Goal: Information Seeking & Learning: Check status

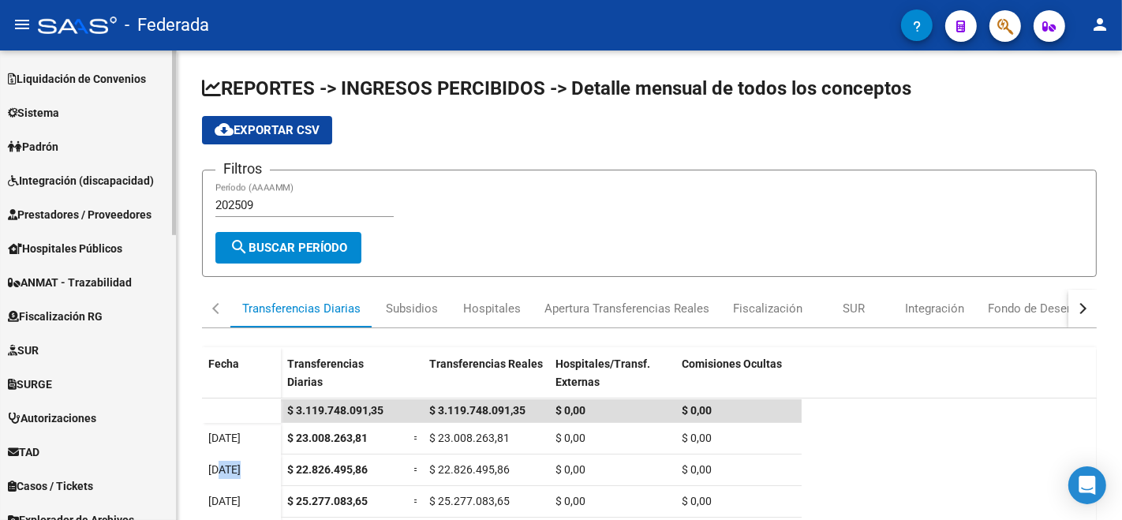
scroll to position [701, 0]
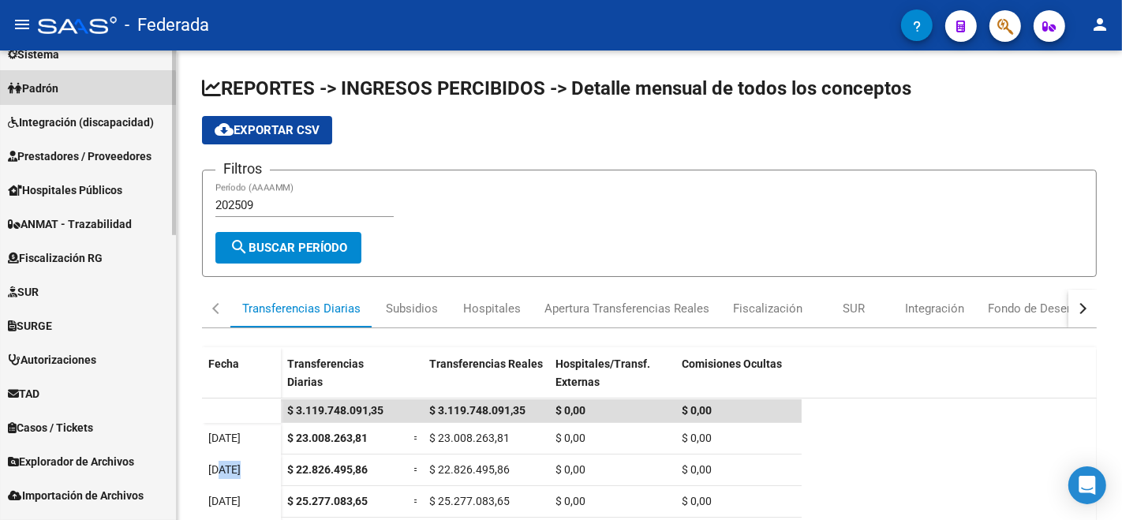
click at [51, 103] on link "Padrón" at bounding box center [88, 88] width 176 height 34
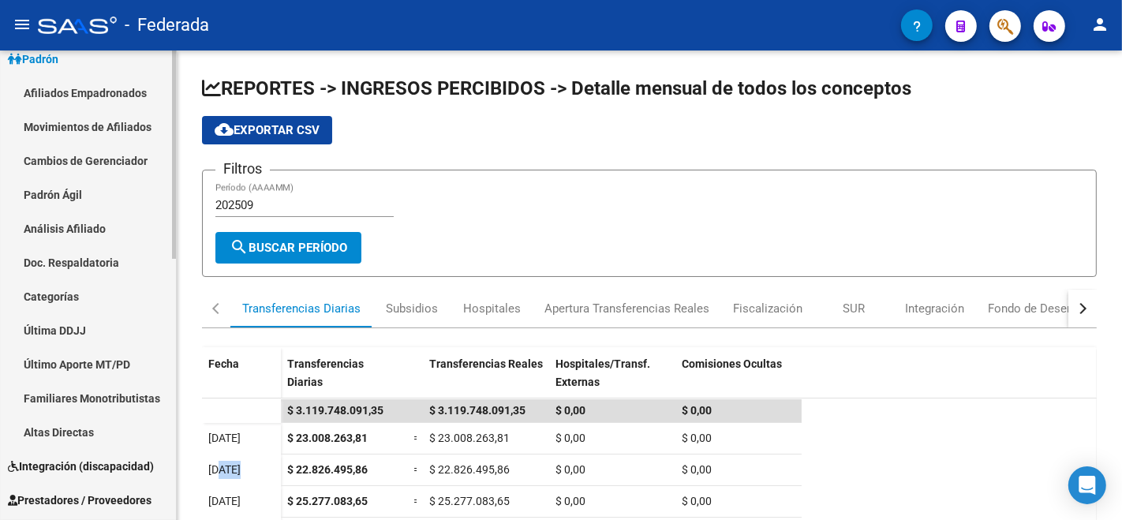
scroll to position [189, 0]
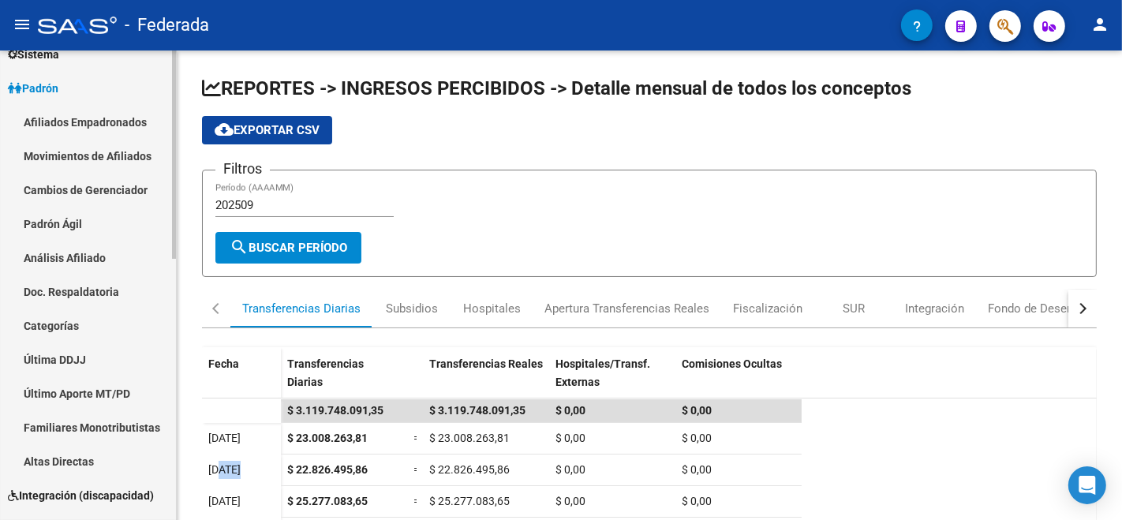
click at [32, 267] on link "Análisis Afiliado" at bounding box center [88, 258] width 176 height 34
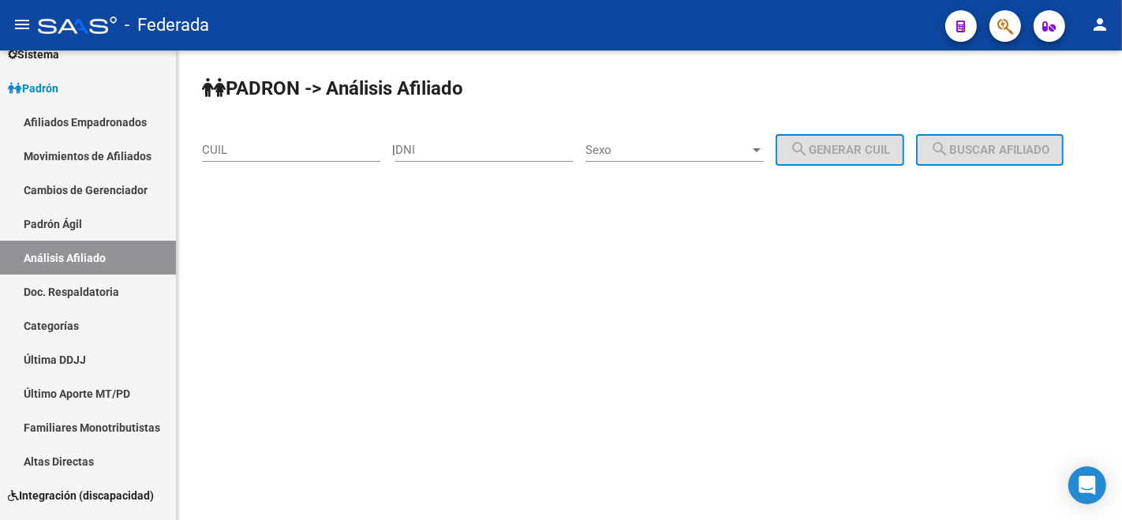
click at [238, 140] on div "CUIL" at bounding box center [291, 145] width 178 height 34
click at [234, 143] on input "CUIL" at bounding box center [291, 150] width 178 height 14
paste input "20-38599236-0"
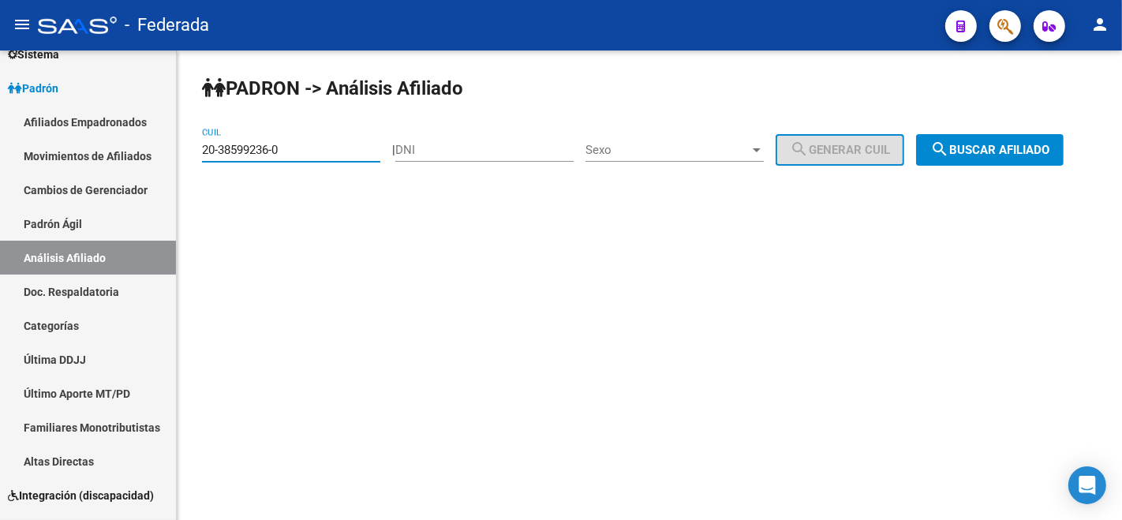
type input "20-38599236-0"
click at [930, 157] on span "search Buscar afiliado" at bounding box center [989, 150] width 119 height 14
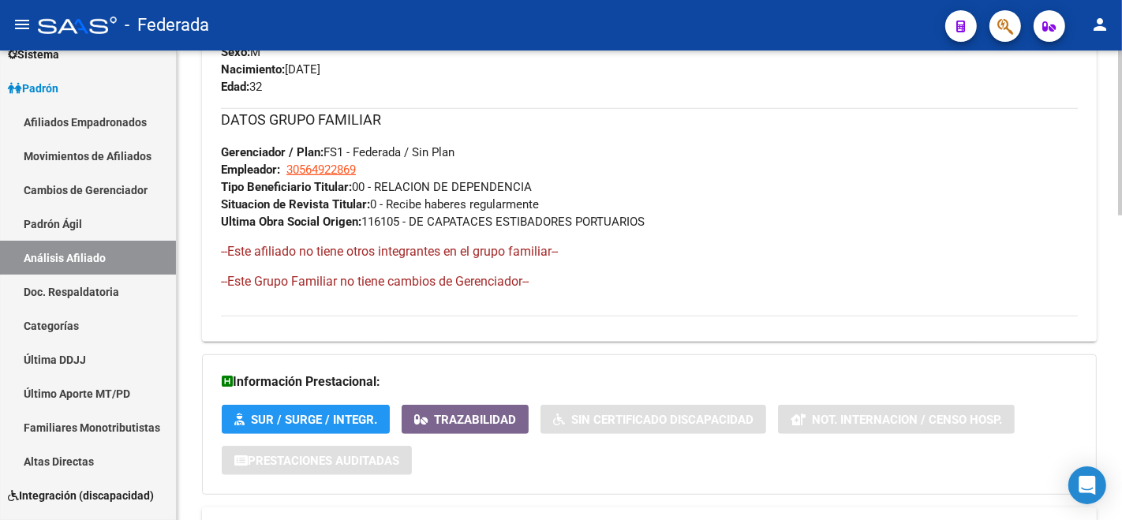
scroll to position [867, 0]
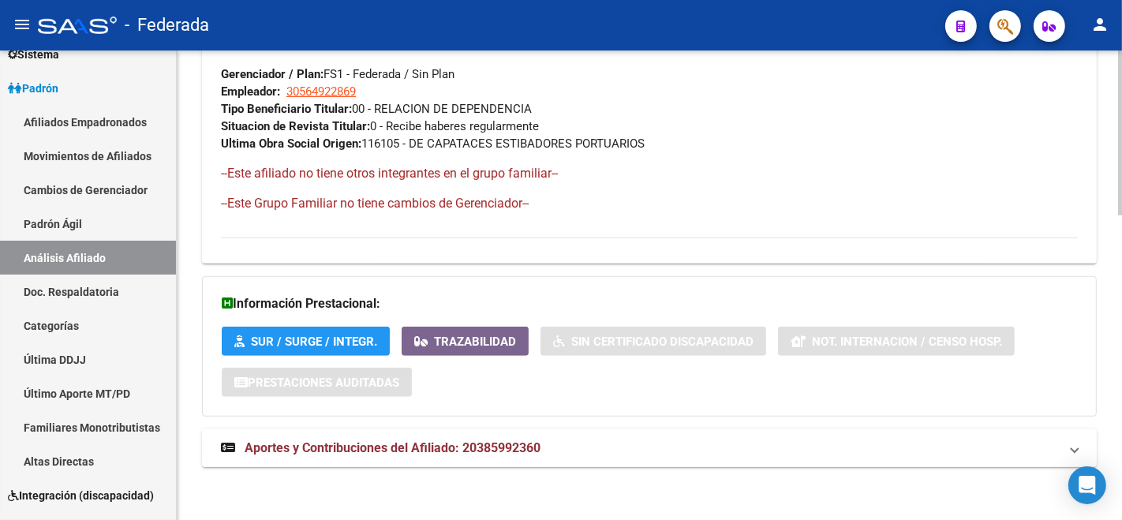
click at [346, 451] on span "Aportes y Contribuciones del Afiliado: 20385992360" at bounding box center [393, 447] width 296 height 15
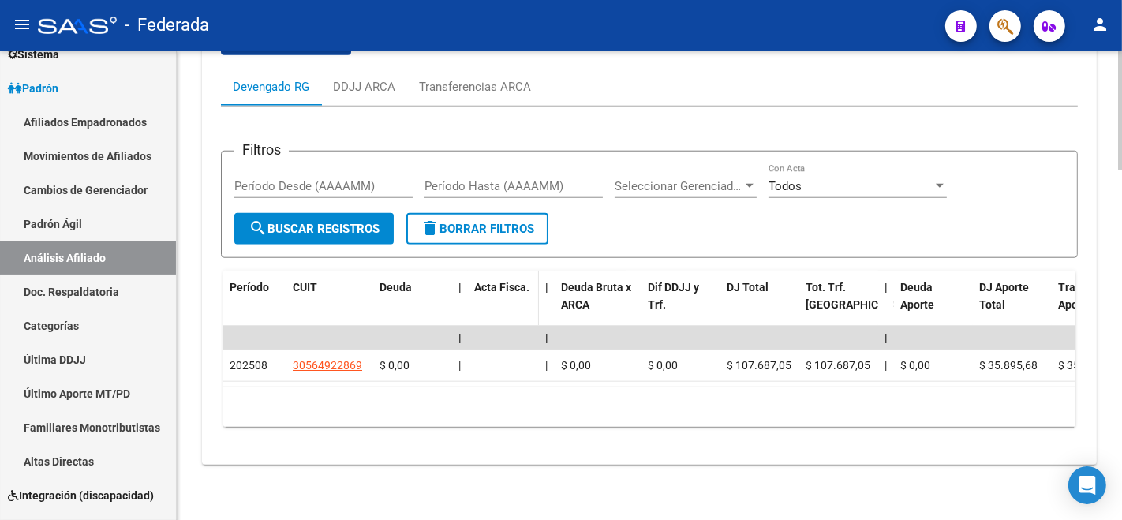
scroll to position [1280, 0]
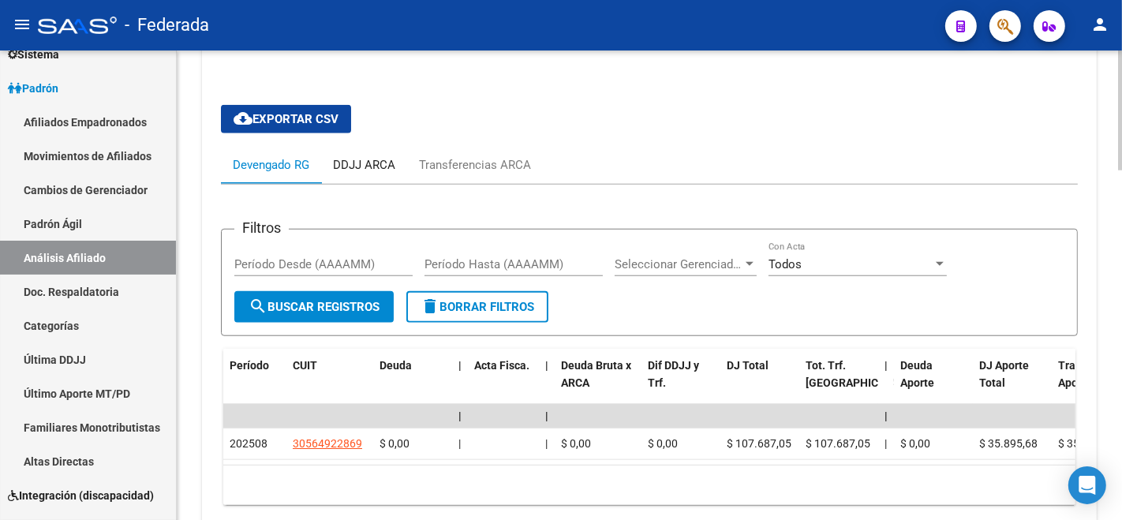
click at [385, 156] on div "DDJJ ARCA" at bounding box center [364, 164] width 62 height 17
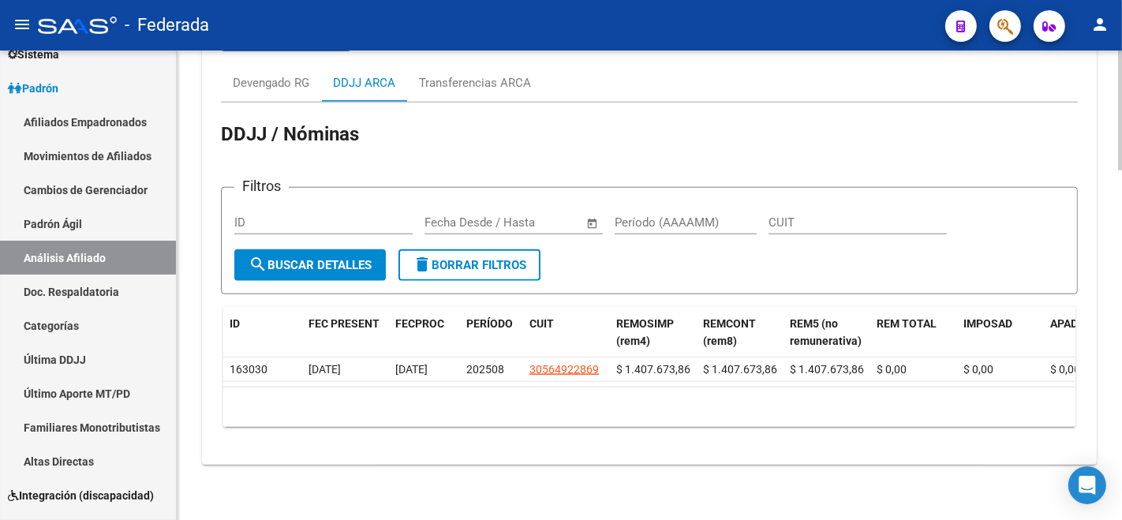
scroll to position [1372, 0]
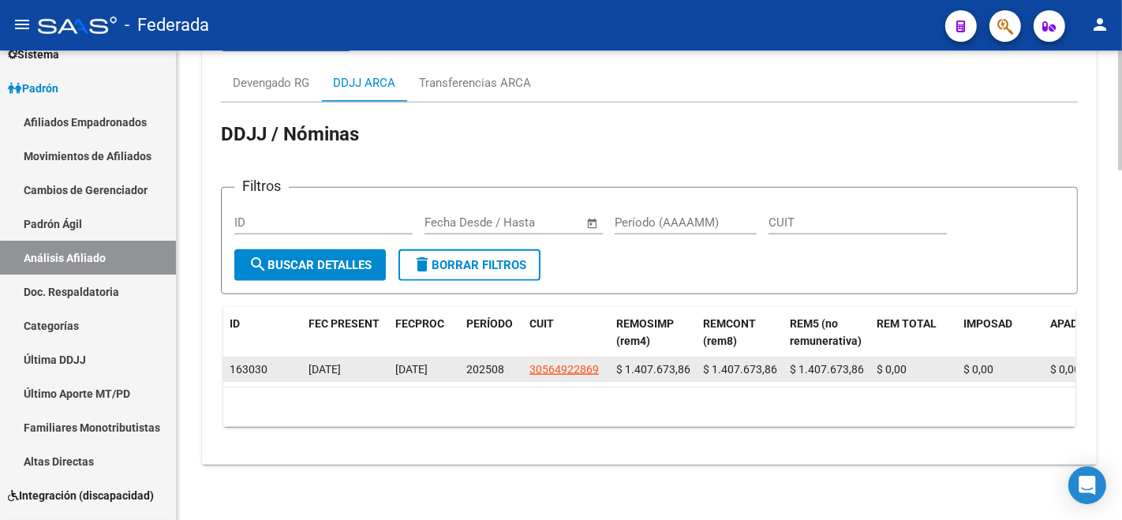
click at [414, 363] on span "[DATE]" at bounding box center [411, 369] width 32 height 13
click at [341, 363] on span "[DATE]" at bounding box center [325, 369] width 32 height 13
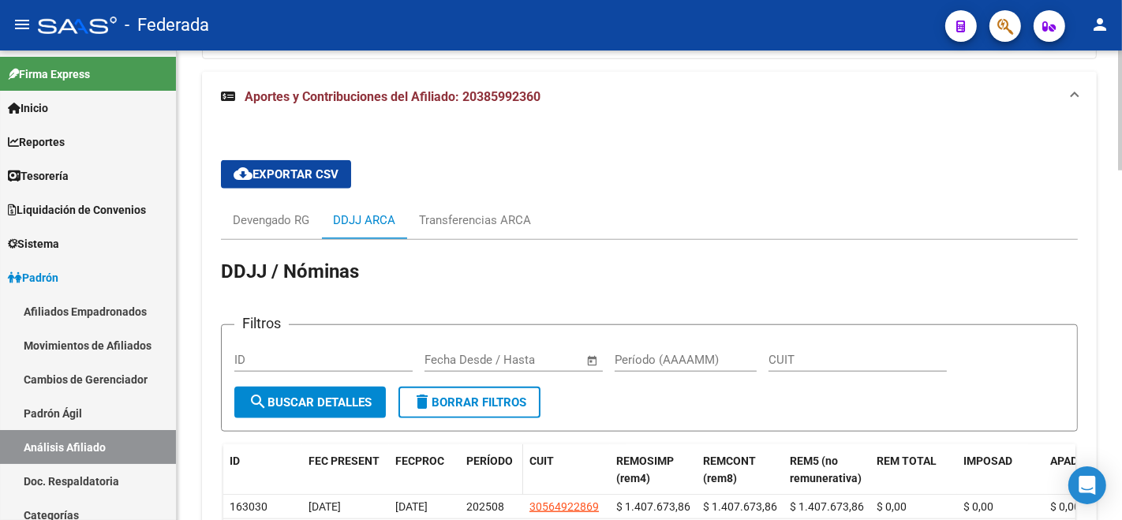
scroll to position [1109, 0]
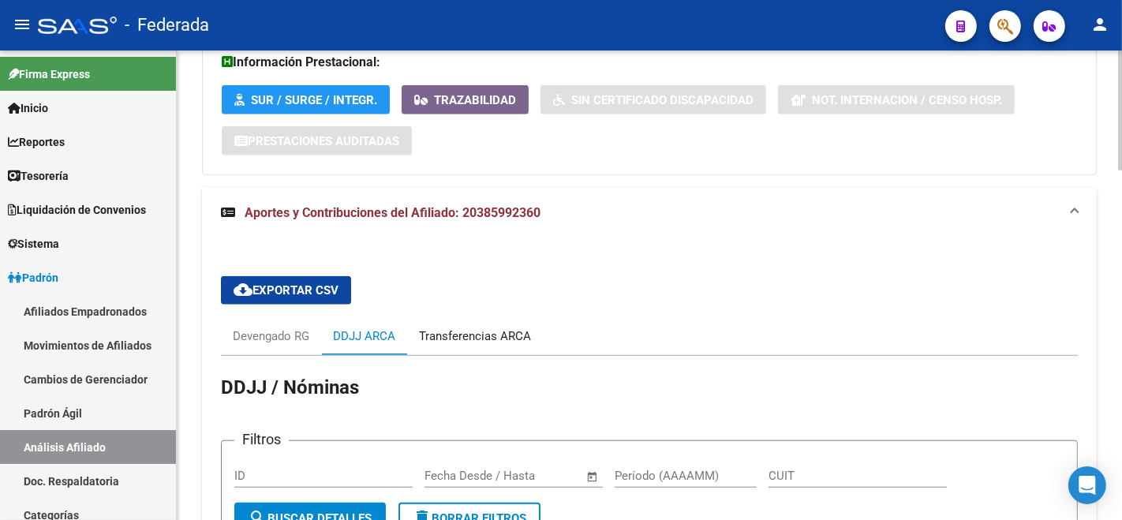
click at [480, 336] on div "Transferencias ARCA" at bounding box center [475, 335] width 112 height 17
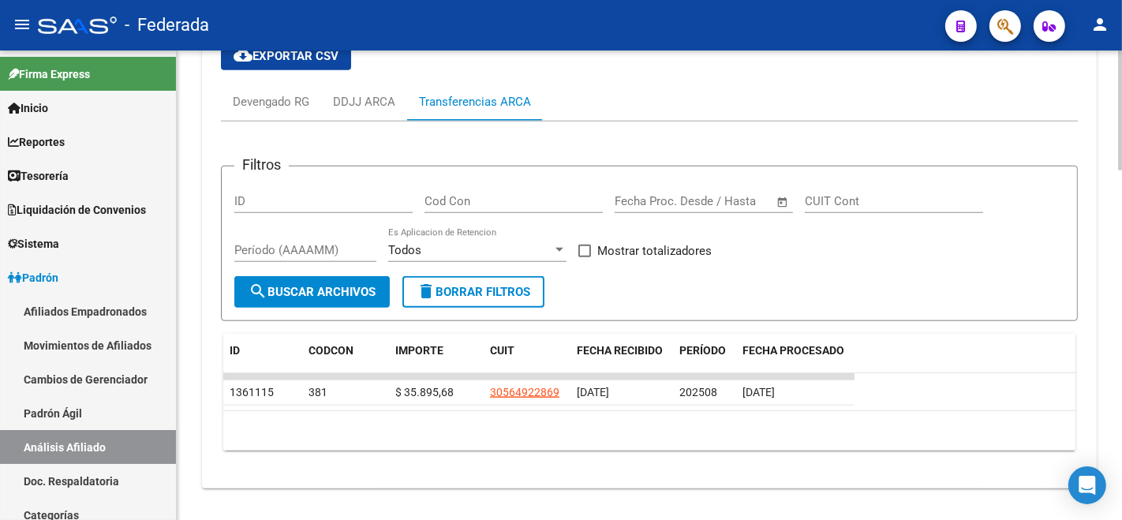
scroll to position [1364, 0]
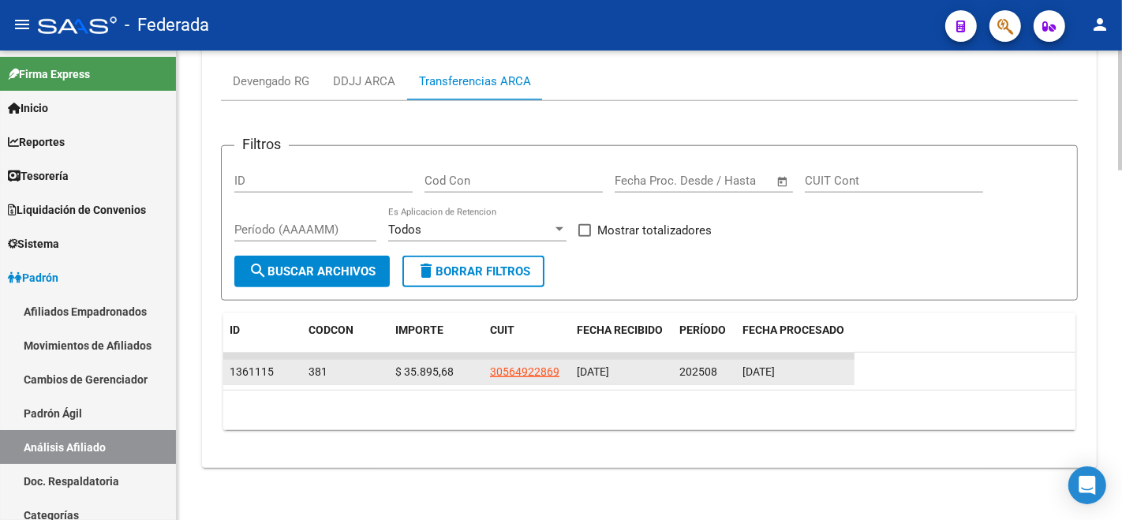
click at [758, 365] on span "[DATE]" at bounding box center [759, 371] width 32 height 13
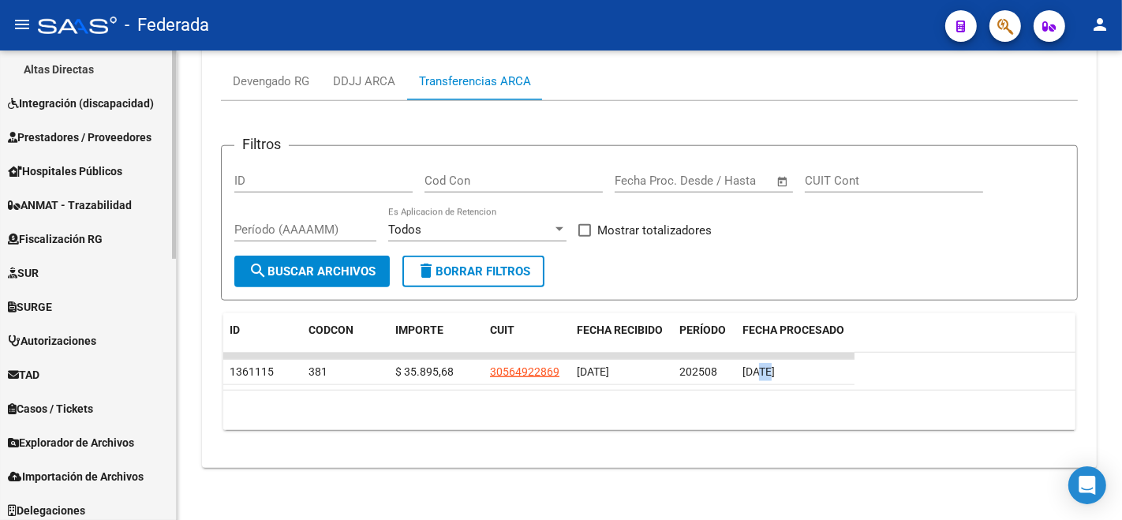
scroll to position [588, 0]
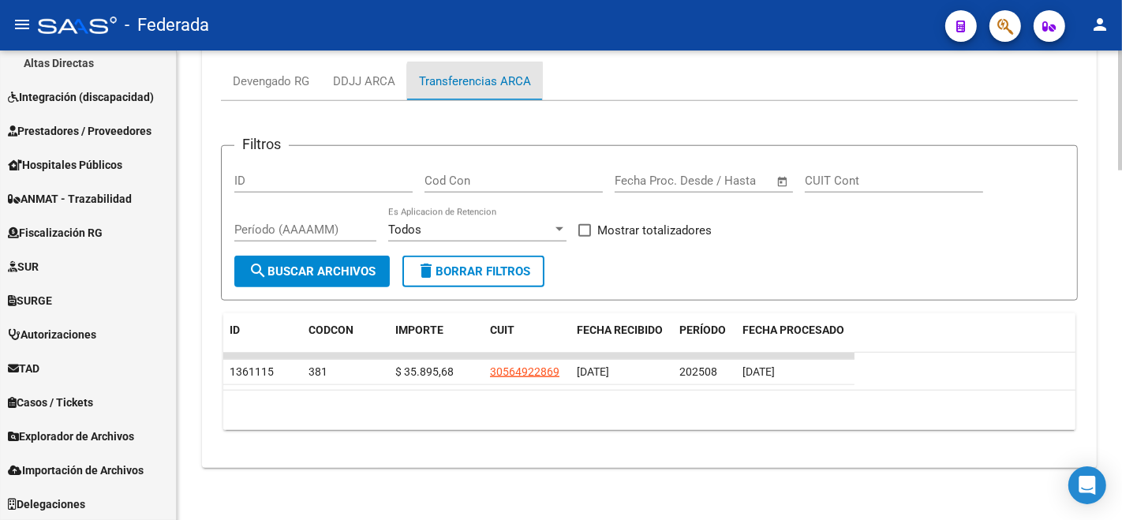
click at [475, 84] on div "Transferencias ARCA" at bounding box center [475, 81] width 112 height 17
click at [357, 71] on div "DDJJ ARCA" at bounding box center [364, 81] width 86 height 38
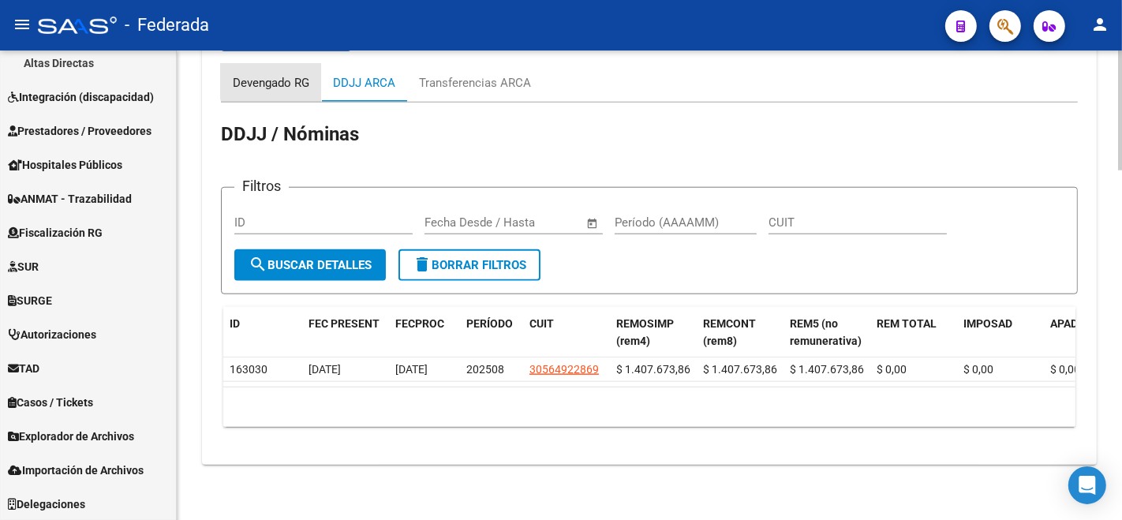
drag, startPoint x: 279, startPoint y: 77, endPoint x: 296, endPoint y: 77, distance: 16.6
click at [279, 77] on div "Devengado RG" at bounding box center [271, 82] width 77 height 17
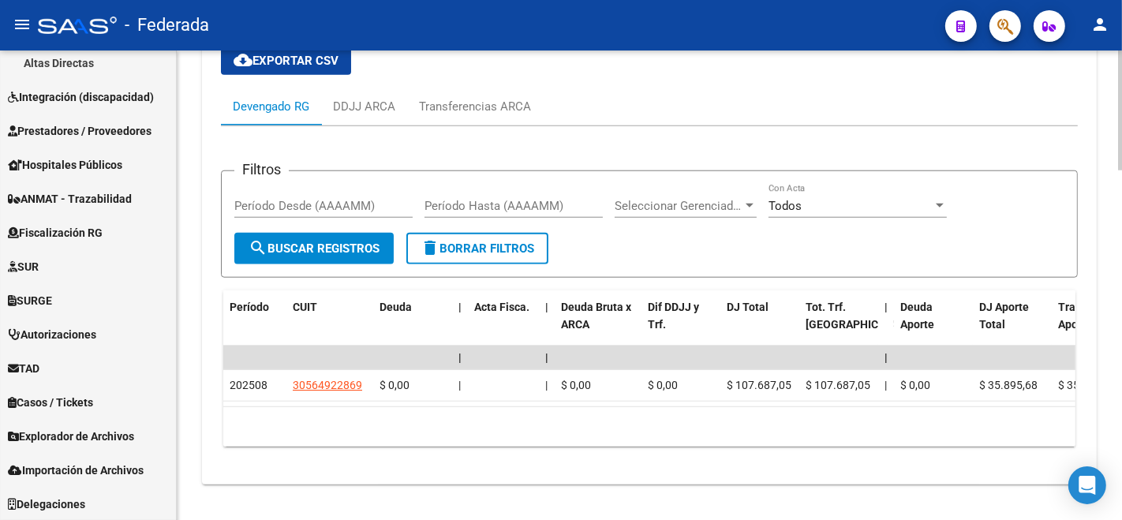
scroll to position [1364, 0]
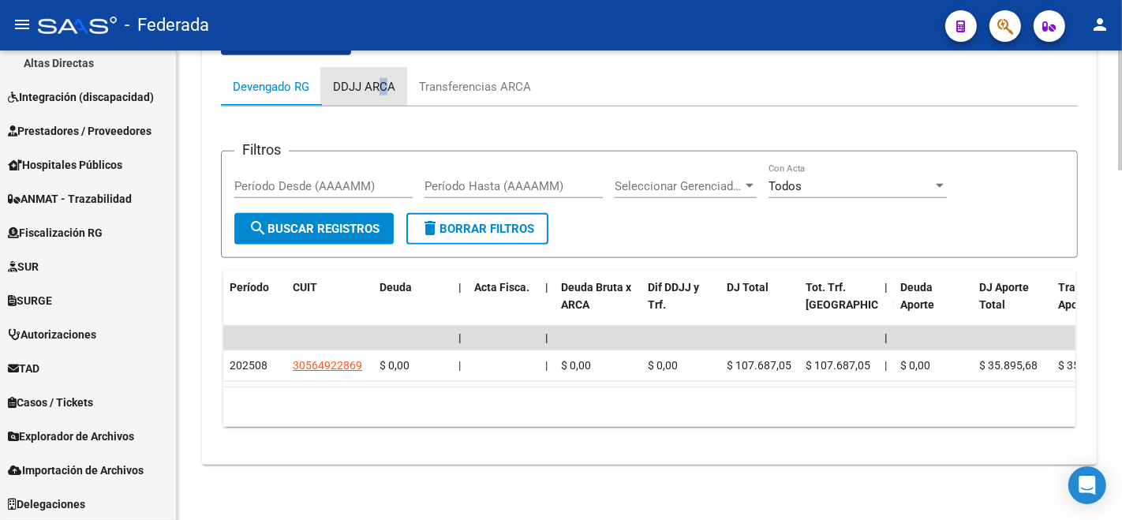
drag, startPoint x: 383, startPoint y: 66, endPoint x: 456, endPoint y: 88, distance: 76.6
click at [399, 74] on div "DDJJ ARCA" at bounding box center [364, 87] width 86 height 38
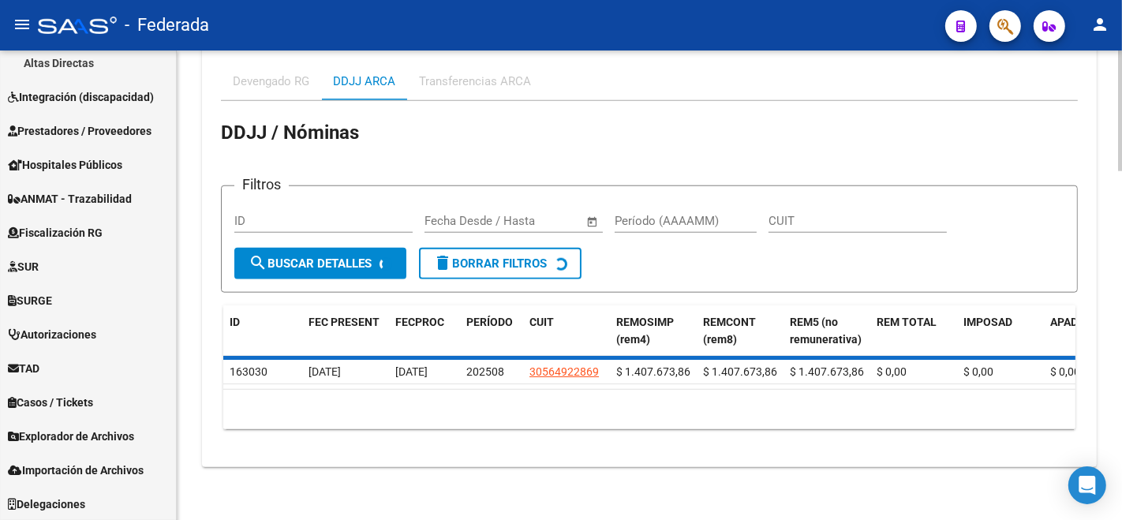
click at [474, 90] on div "Transferencias ARCA" at bounding box center [475, 81] width 136 height 38
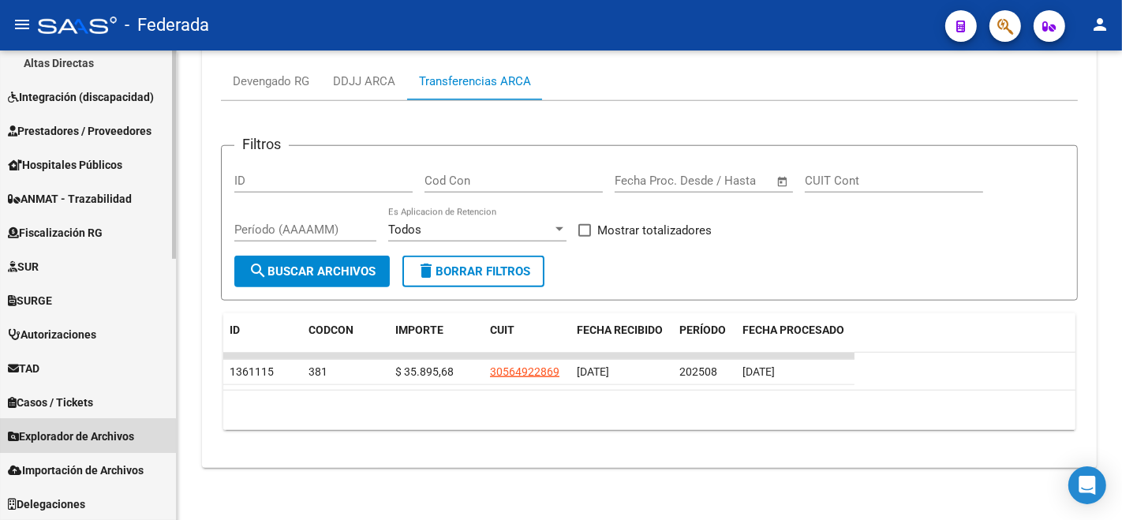
click at [60, 436] on span "Explorador de Archivos" at bounding box center [71, 436] width 126 height 17
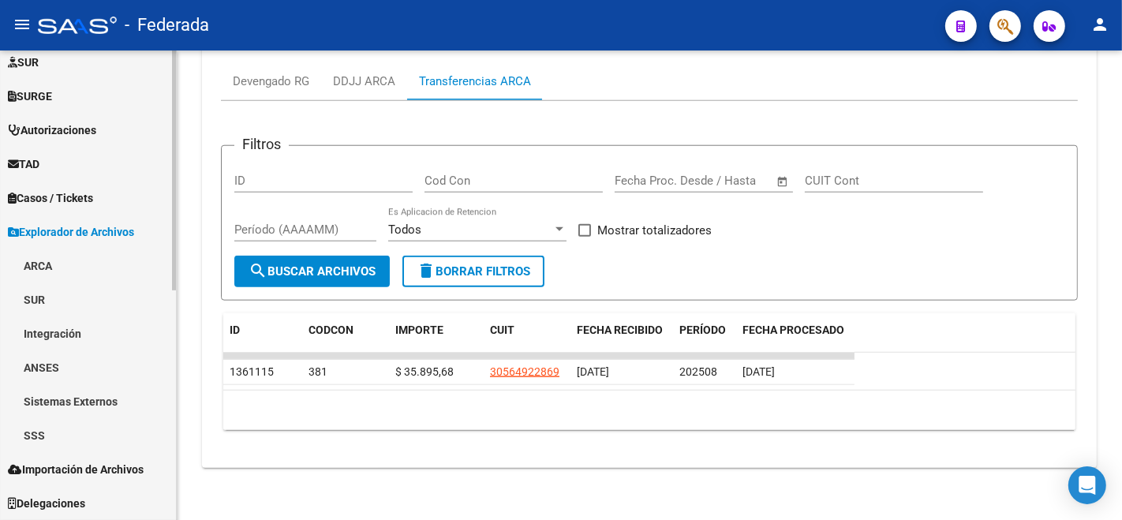
scroll to position [418, 0]
click at [39, 257] on link "ARCA" at bounding box center [88, 266] width 176 height 34
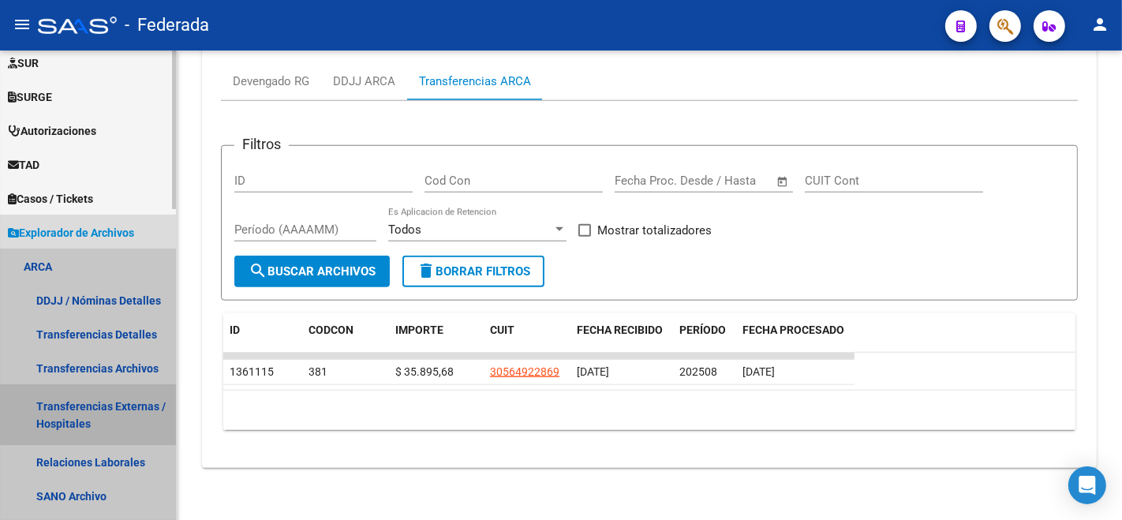
click at [97, 385] on link "Transferencias Externas / Hospitales" at bounding box center [88, 415] width 176 height 60
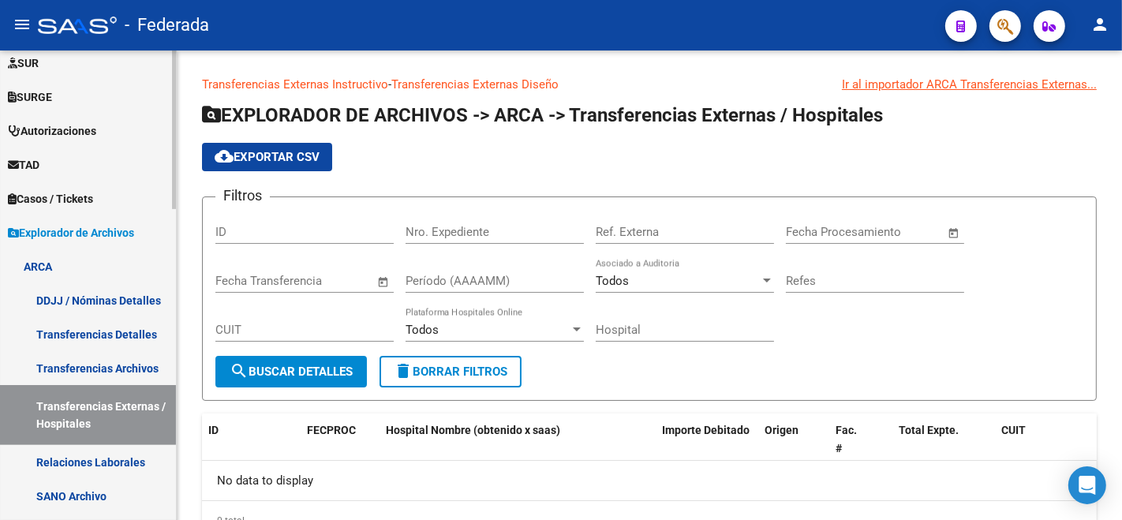
click at [93, 376] on link "Transferencias Archivos" at bounding box center [88, 368] width 176 height 34
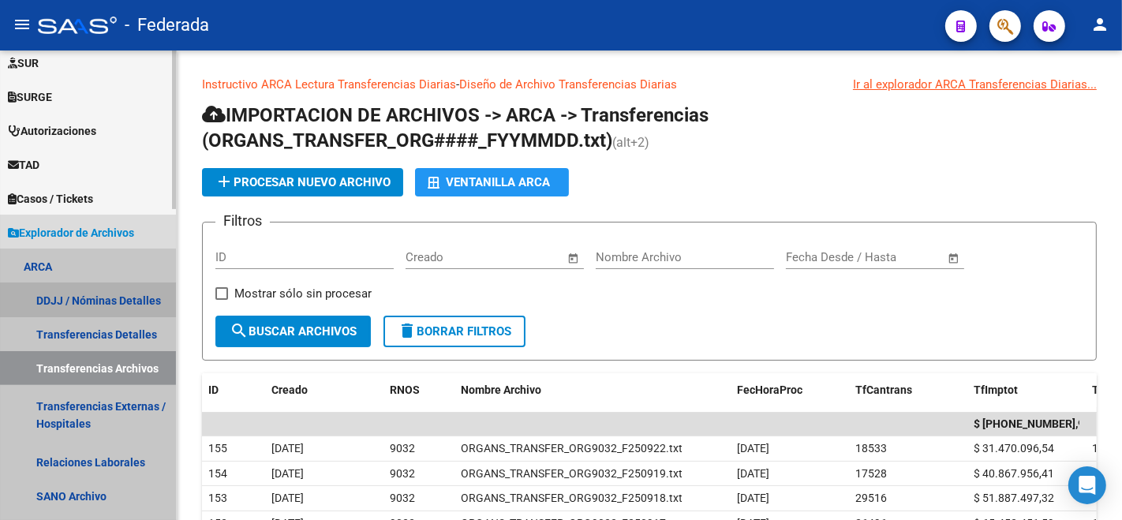
click at [80, 309] on link "DDJJ / Nóminas Detalles" at bounding box center [88, 300] width 176 height 34
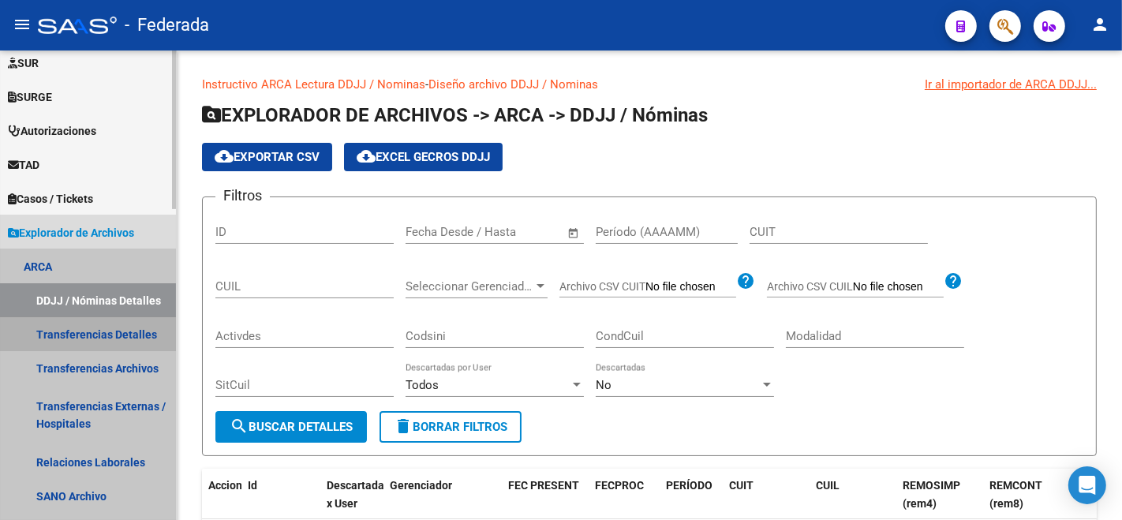
click at [88, 333] on link "Transferencias Detalles" at bounding box center [88, 334] width 176 height 34
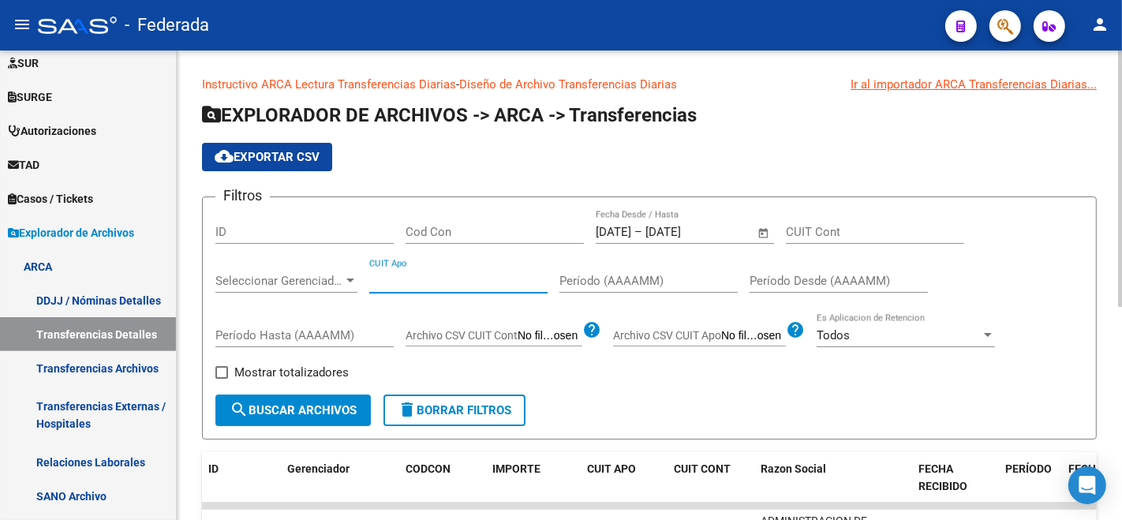
click at [418, 283] on input "CUIT Apo" at bounding box center [458, 281] width 178 height 14
paste input "20-38599236-0"
type input "20-38599236-0"
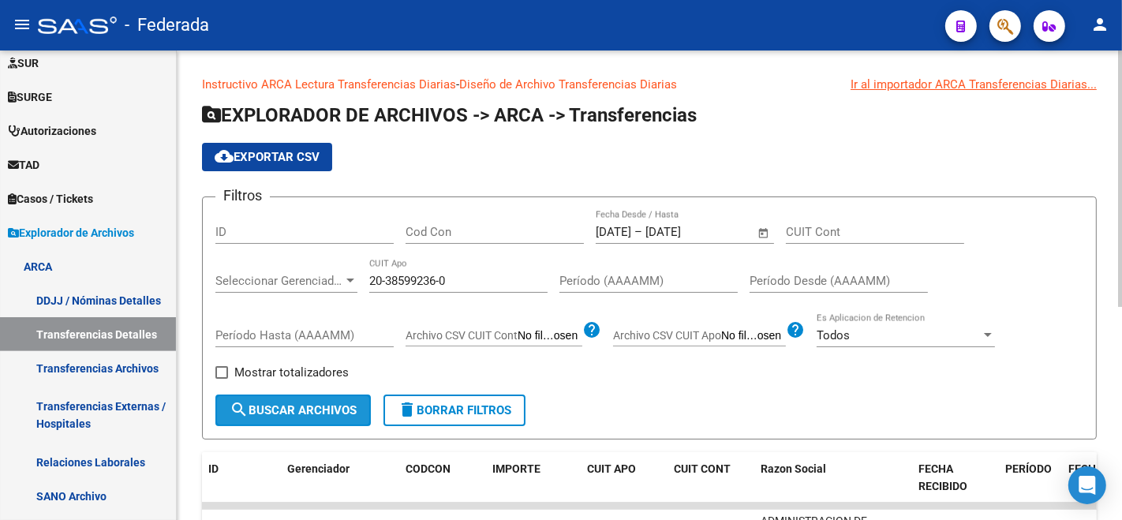
click at [310, 395] on button "search Buscar Archivos" at bounding box center [292, 411] width 155 height 32
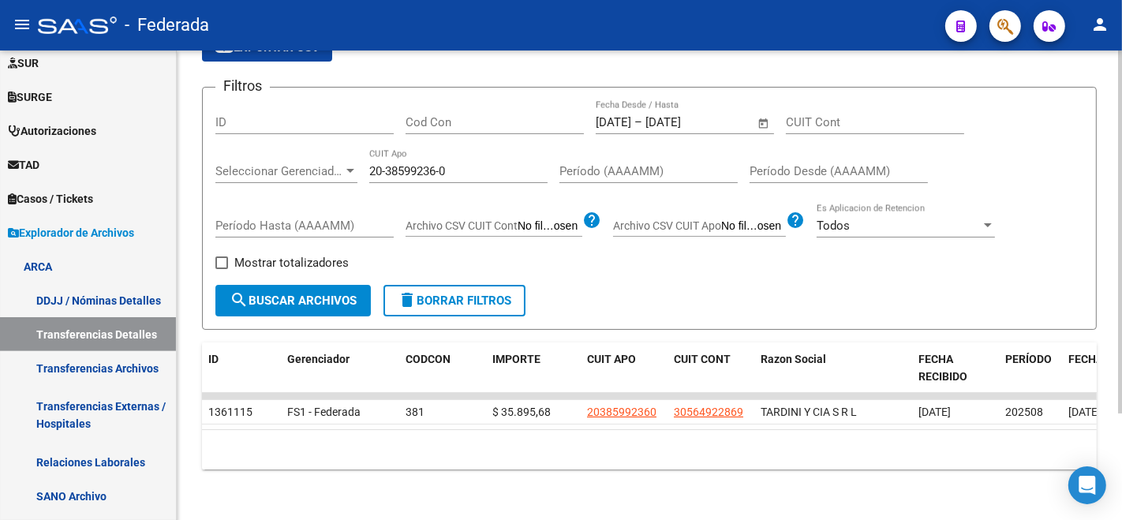
scroll to position [137, 0]
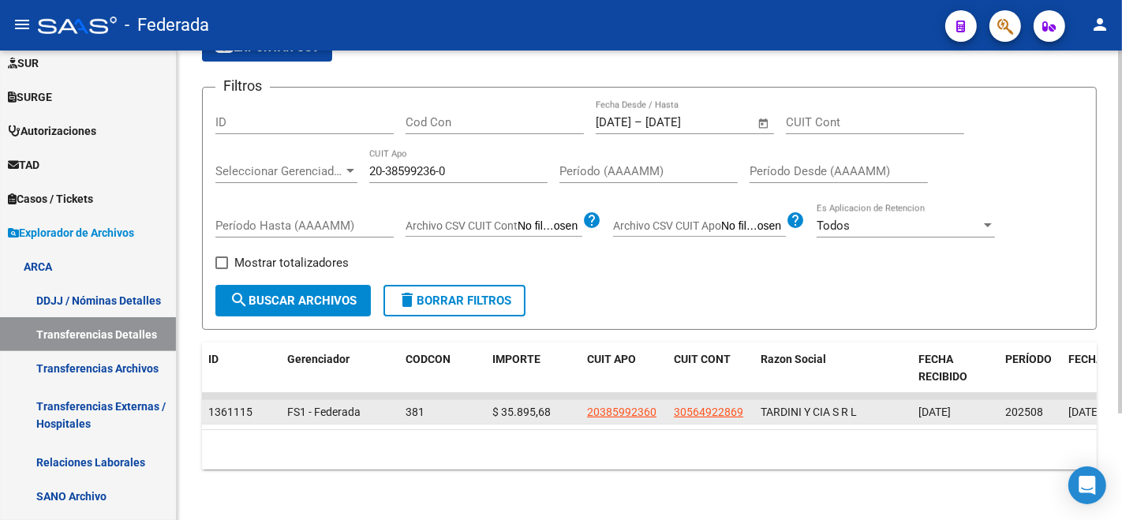
click at [508, 406] on span "$ 35.895,68" at bounding box center [521, 412] width 58 height 13
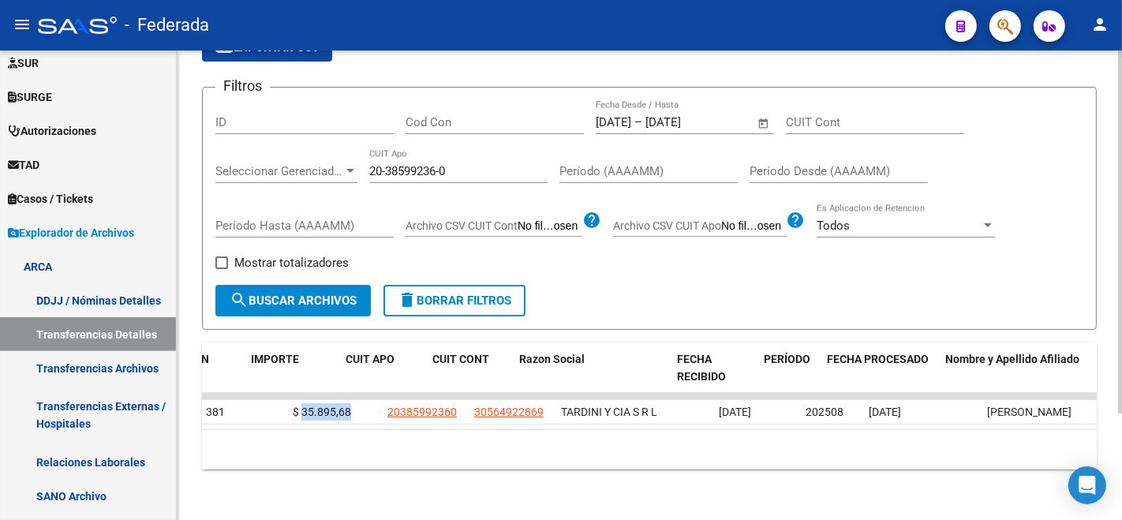
scroll to position [0, 241]
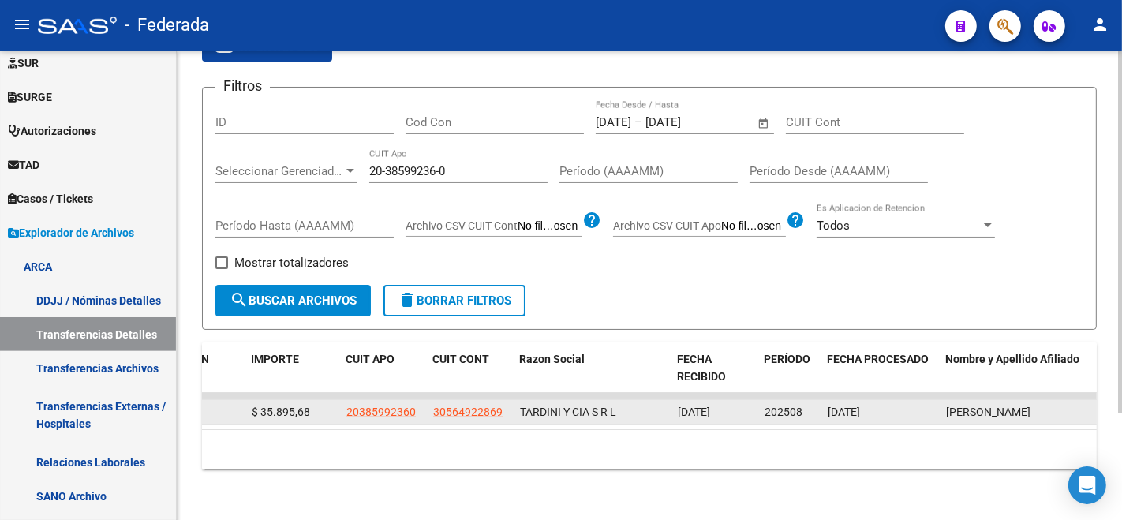
click at [712, 403] on div "[DATE]" at bounding box center [715, 412] width 74 height 18
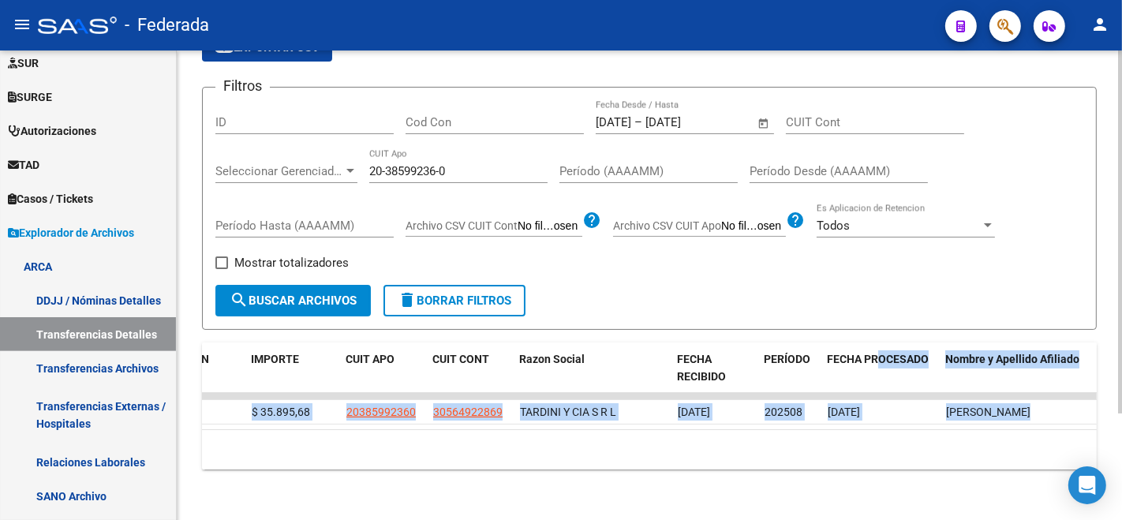
drag, startPoint x: 877, startPoint y: 383, endPoint x: 873, endPoint y: 413, distance: 31.0
click at [873, 413] on div "ID Gerenciador CODCON IMPORTE CUIT APO CUIT CONT Razon Social FECHA RECIBIDO PE…" at bounding box center [649, 406] width 895 height 128
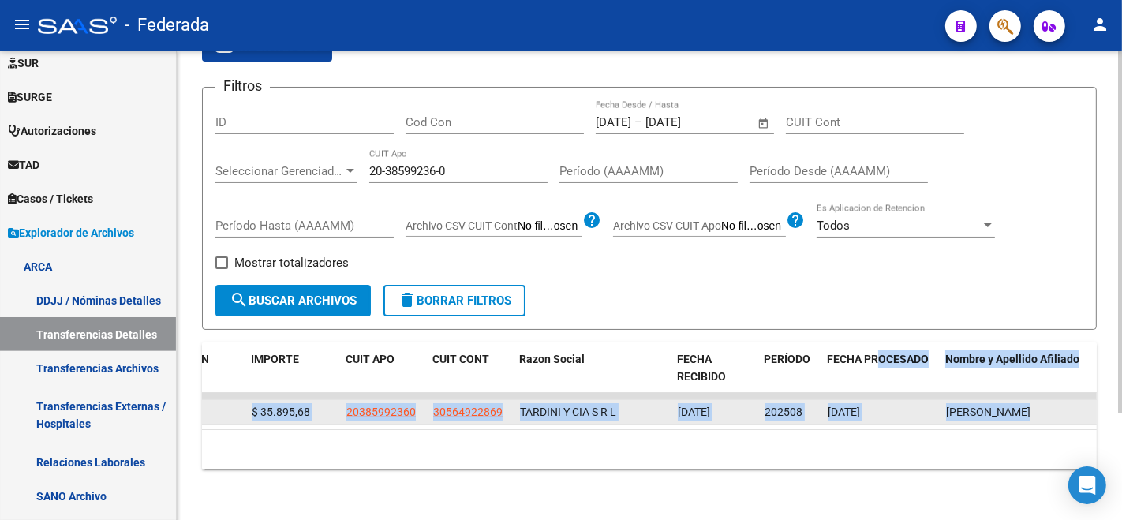
click at [845, 406] on datatable-body-cell "[DATE]" at bounding box center [880, 412] width 118 height 24
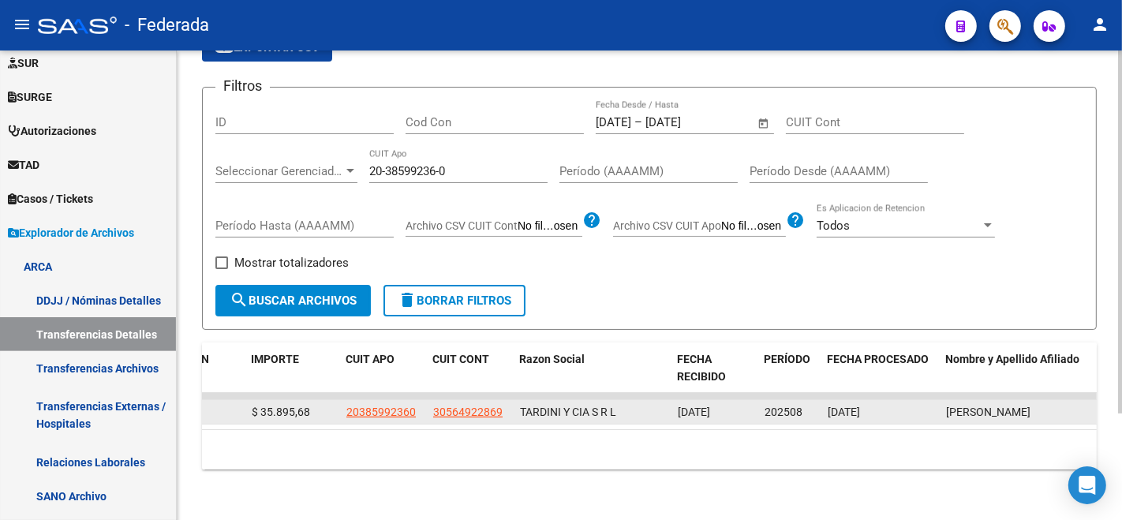
click at [848, 406] on span "[DATE]" at bounding box center [844, 412] width 32 height 13
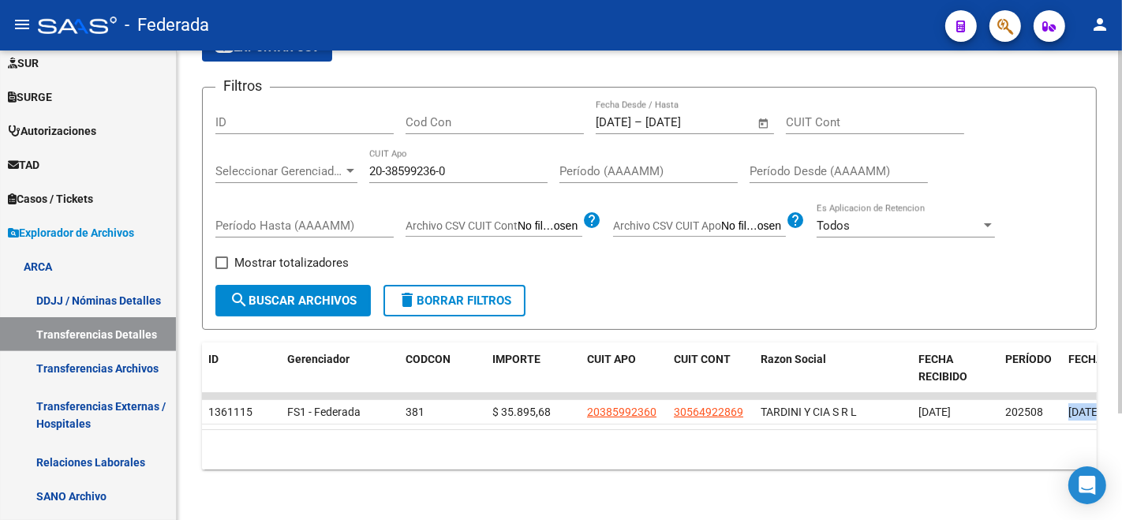
scroll to position [137, 0]
